Goal: Information Seeking & Learning: Find specific fact

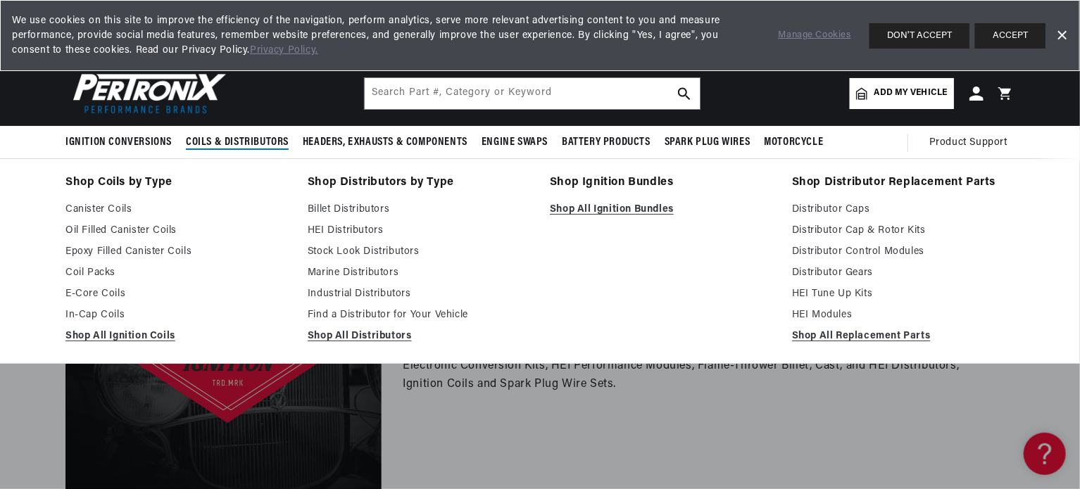
click at [242, 139] on span "Coils & Distributors" at bounding box center [237, 142] width 103 height 15
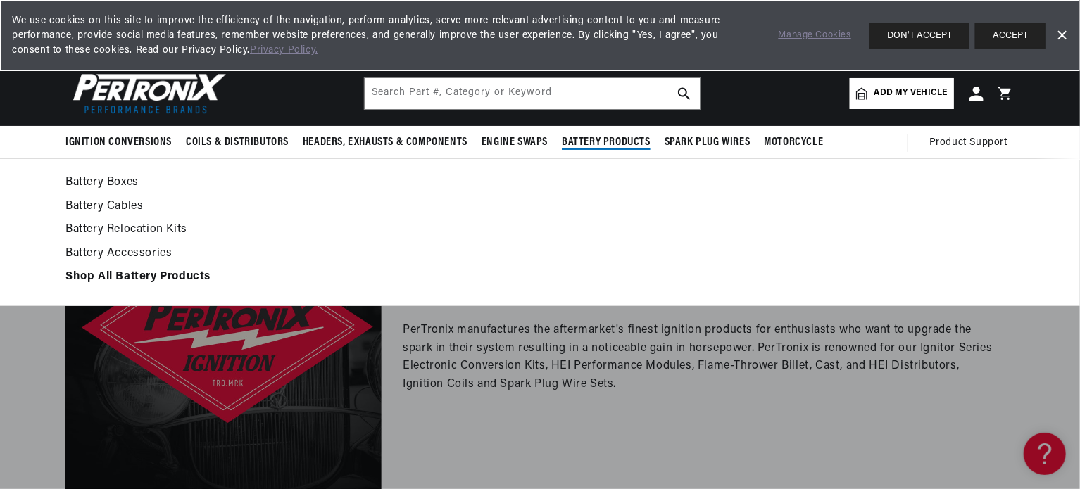
click at [650, 158] on summary "Battery Products" at bounding box center [606, 142] width 103 height 33
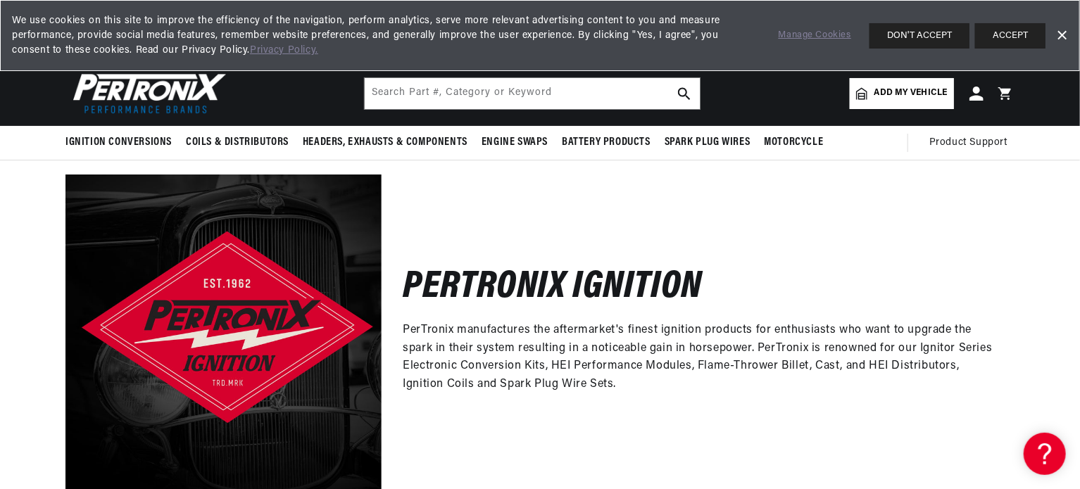
scroll to position [0, 427]
click at [398, 87] on input "text" at bounding box center [532, 93] width 335 height 31
type input "module for distributor 111000286"
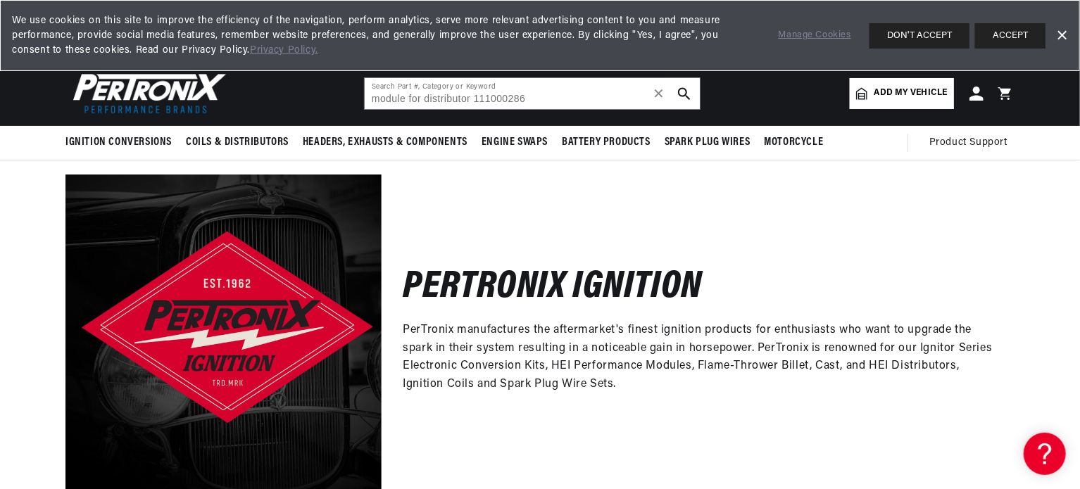
click at [684, 94] on icon "search button" at bounding box center [684, 93] width 13 height 13
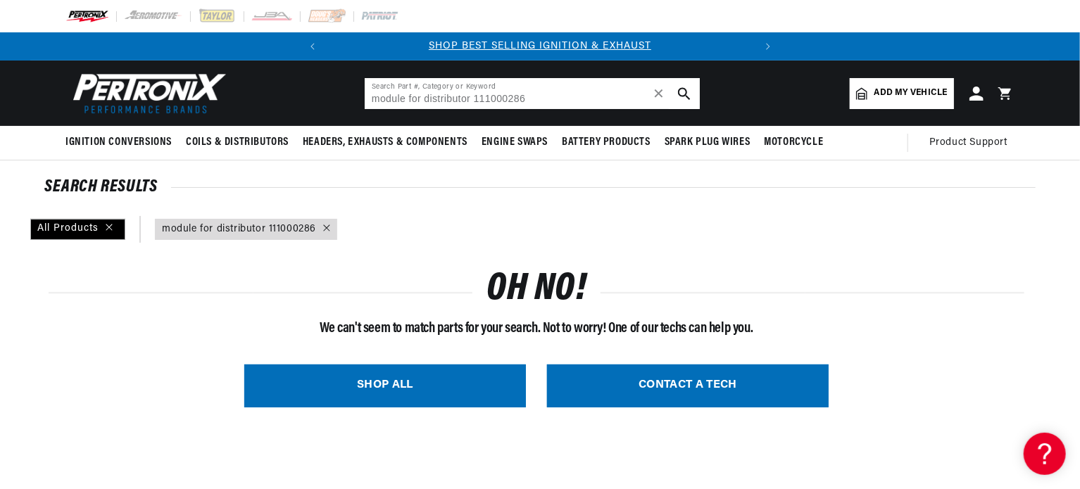
click at [684, 94] on icon "search button" at bounding box center [684, 93] width 13 height 13
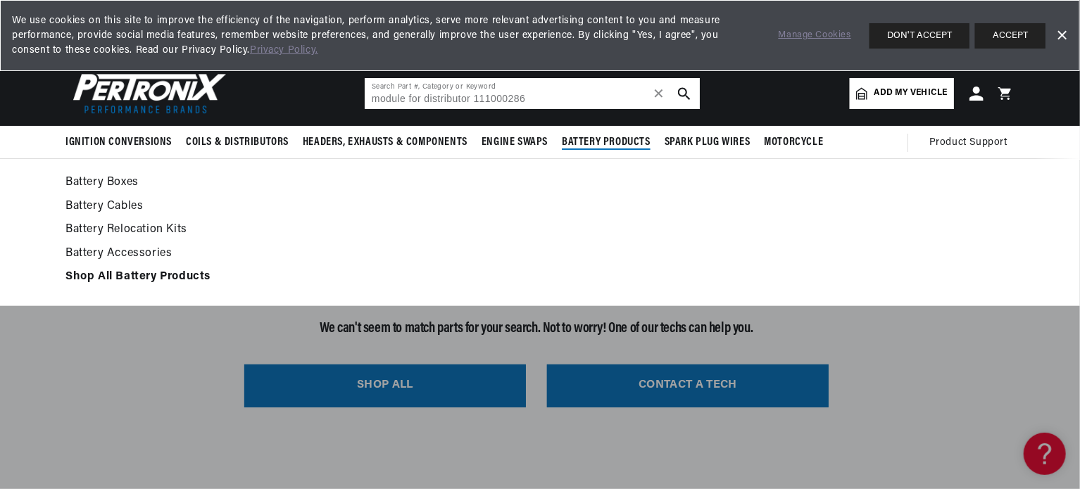
scroll to position [0, 427]
